Goal: Information Seeking & Learning: Learn about a topic

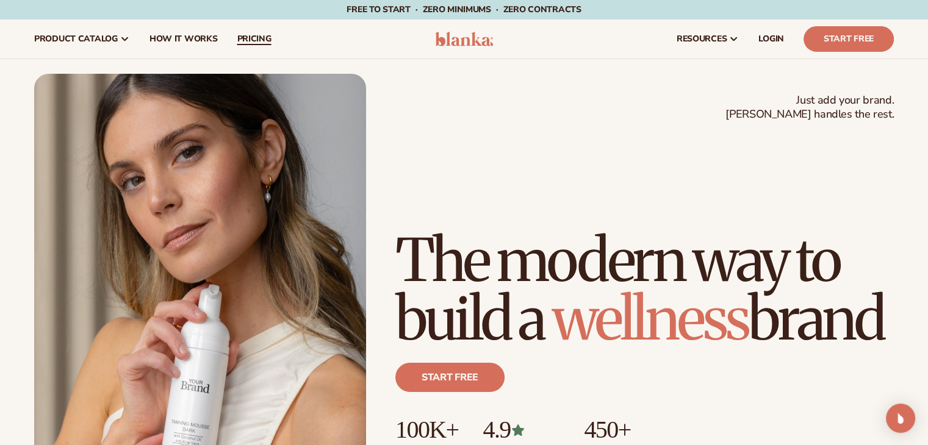
click at [259, 38] on span "pricing" at bounding box center [254, 39] width 34 height 10
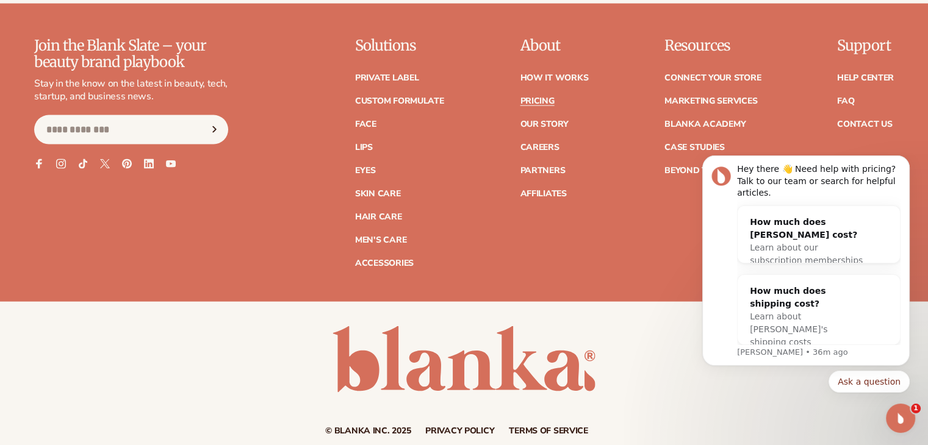
scroll to position [2593, 0]
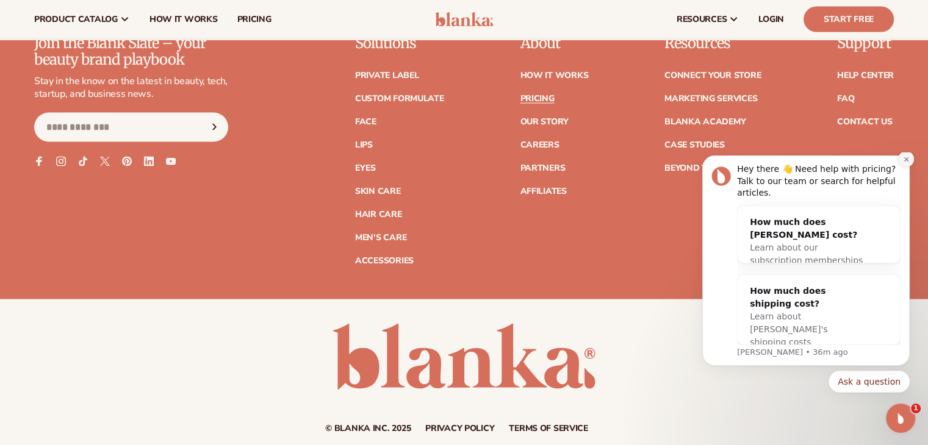
click at [901, 167] on button "Dismiss notification" at bounding box center [906, 159] width 16 height 16
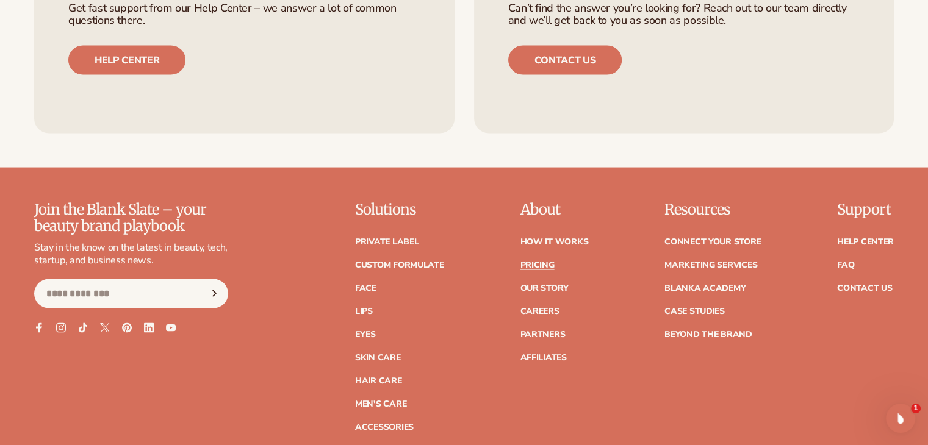
scroll to position [2430, 0]
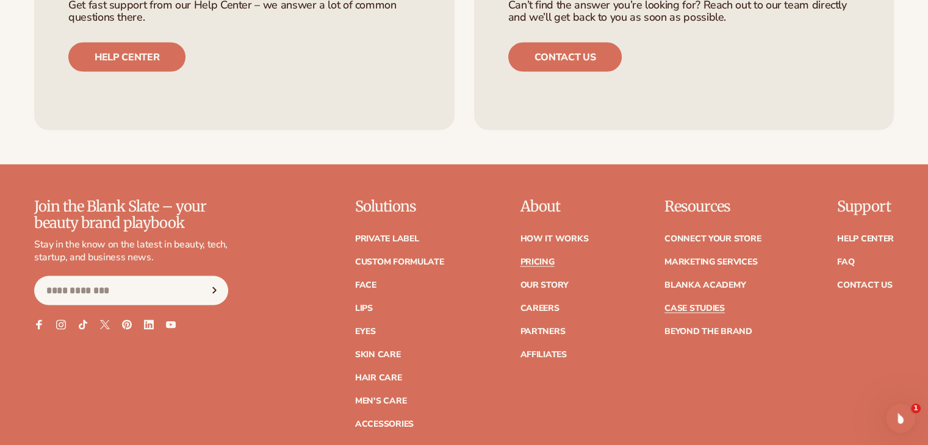
click at [693, 308] on link "Case Studies" at bounding box center [694, 308] width 60 height 9
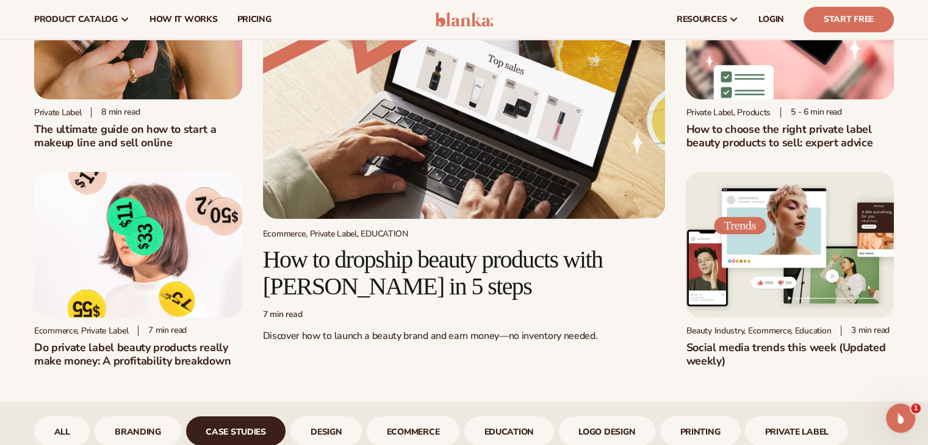
scroll to position [95, 0]
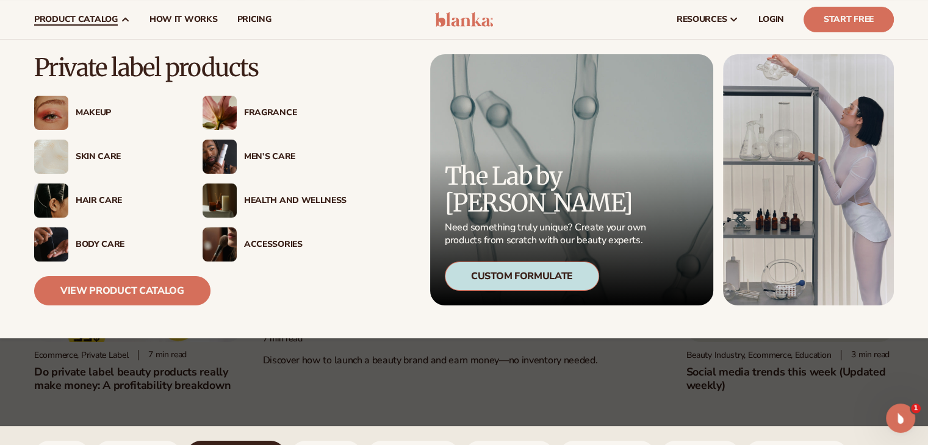
click at [104, 156] on div "Skin Care" at bounding box center [127, 157] width 103 height 10
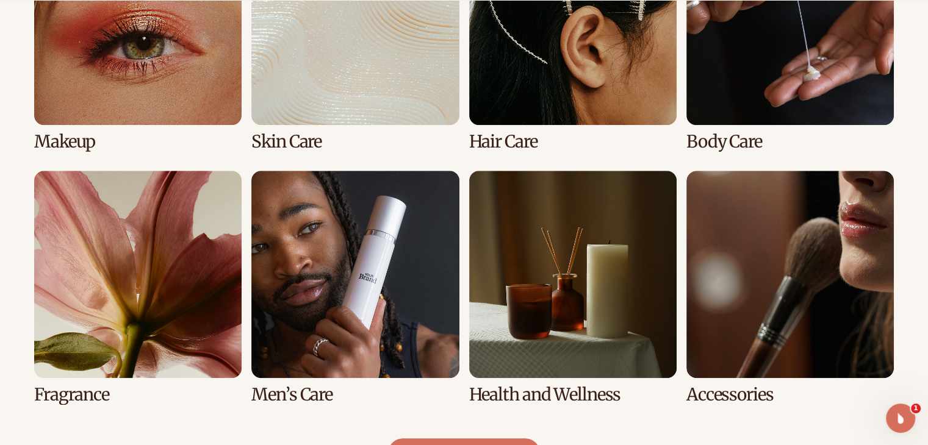
scroll to position [1035, 0]
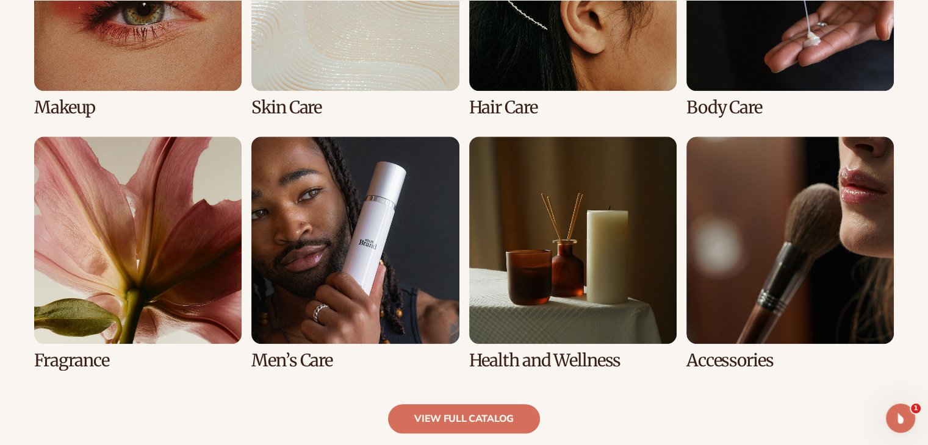
click at [317, 59] on link "2 / 8" at bounding box center [354, 0] width 207 height 234
